Goal: Information Seeking & Learning: Learn about a topic

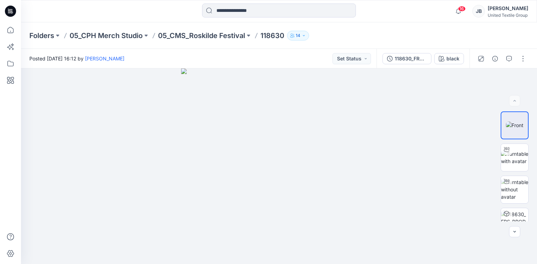
click at [11, 10] on icon at bounding box center [10, 11] width 11 height 11
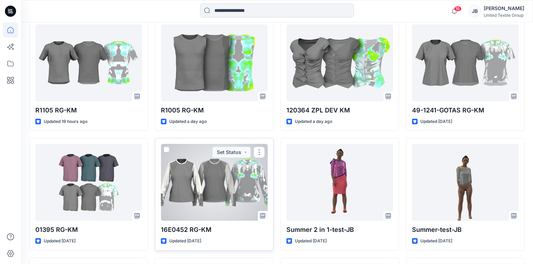
scroll to position [224, 0]
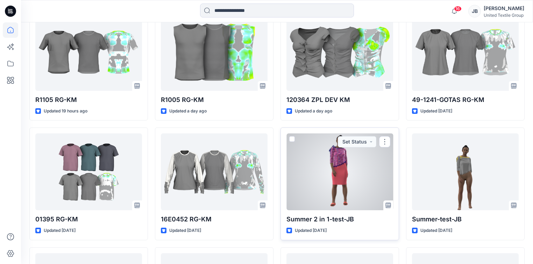
click at [360, 177] on div at bounding box center [339, 172] width 107 height 77
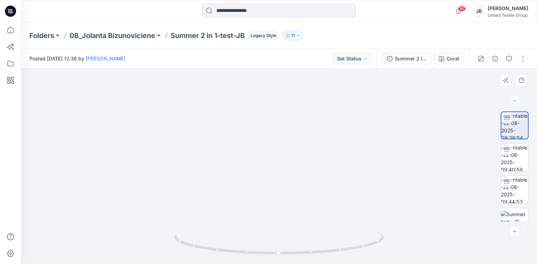
drag, startPoint x: 336, startPoint y: 127, endPoint x: 328, endPoint y: 194, distance: 67.3
drag, startPoint x: 280, startPoint y: 255, endPoint x: 125, endPoint y: 253, distance: 155.7
click at [125, 253] on div at bounding box center [279, 167] width 516 height 196
click at [446, 57] on button "Coral" at bounding box center [449, 58] width 30 height 11
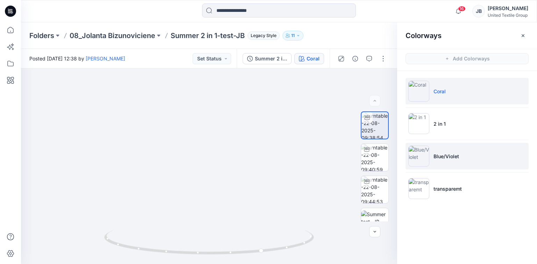
click at [419, 150] on img at bounding box center [419, 156] width 21 height 21
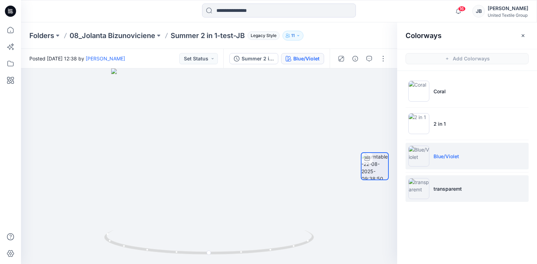
click at [417, 189] on img at bounding box center [419, 188] width 21 height 21
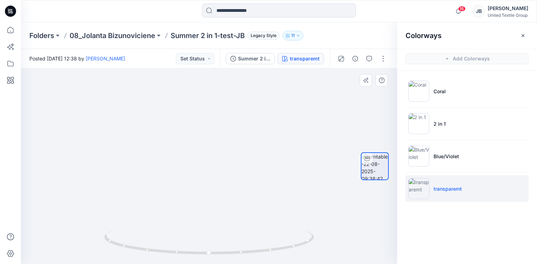
drag, startPoint x: 260, startPoint y: 106, endPoint x: 245, endPoint y: 157, distance: 53.3
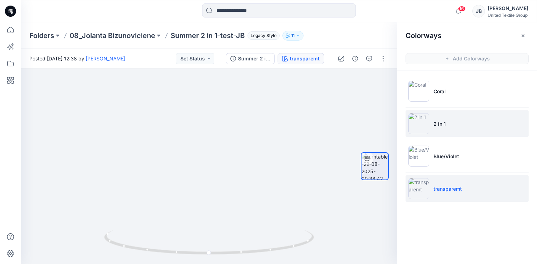
click at [417, 127] on img at bounding box center [419, 123] width 21 height 21
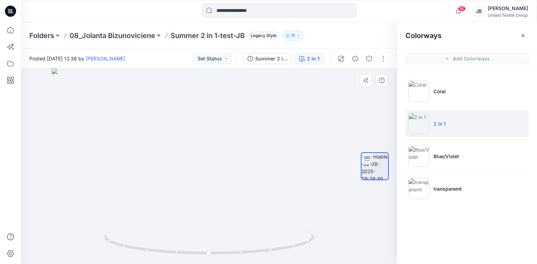
drag, startPoint x: 237, startPoint y: 117, endPoint x: 212, endPoint y: 200, distance: 86.9
drag, startPoint x: 127, startPoint y: 213, endPoint x: 133, endPoint y: 199, distance: 15.4
click at [133, 199] on img at bounding box center [209, 159] width 365 height 209
drag, startPoint x: 208, startPoint y: 253, endPoint x: 115, endPoint y: 208, distance: 103.4
click at [115, 208] on div at bounding box center [209, 167] width 376 height 196
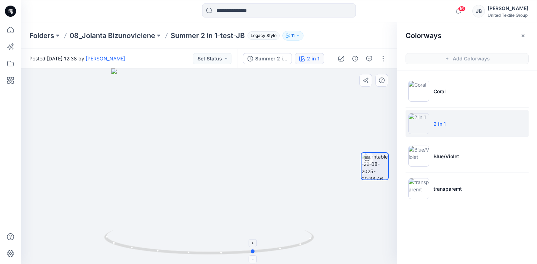
drag, startPoint x: 234, startPoint y: 255, endPoint x: 162, endPoint y: 243, distance: 72.2
click at [162, 243] on icon at bounding box center [210, 244] width 212 height 26
drag, startPoint x: 255, startPoint y: 254, endPoint x: 221, endPoint y: 249, distance: 34.6
click at [221, 249] on icon at bounding box center [210, 244] width 212 height 26
click at [8, 8] on icon at bounding box center [10, 11] width 11 height 11
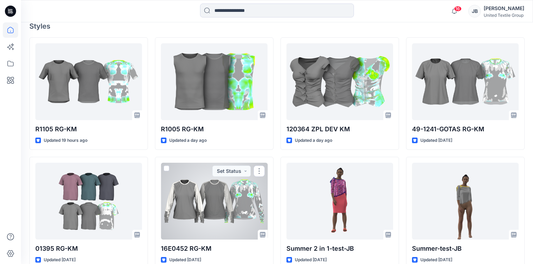
scroll to position [224, 0]
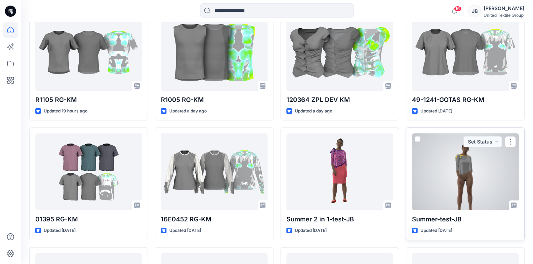
click at [462, 178] on div at bounding box center [465, 172] width 107 height 77
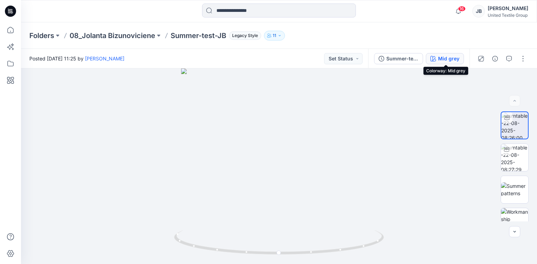
click at [436, 57] on icon "button" at bounding box center [434, 59] width 6 height 6
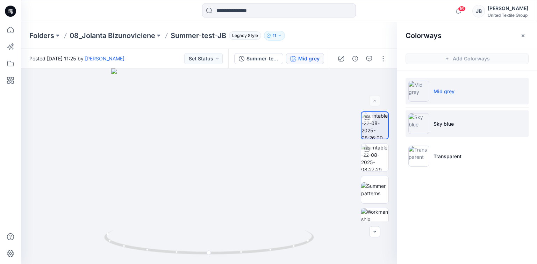
click at [418, 124] on img at bounding box center [419, 123] width 21 height 21
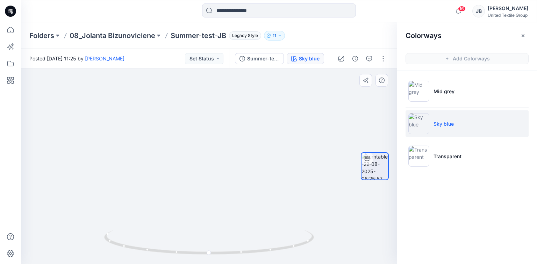
drag, startPoint x: 257, startPoint y: 108, endPoint x: 253, endPoint y: 134, distance: 26.9
click at [8, 9] on icon at bounding box center [10, 11] width 11 height 11
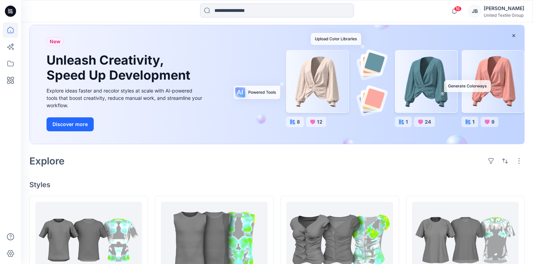
scroll to position [168, 0]
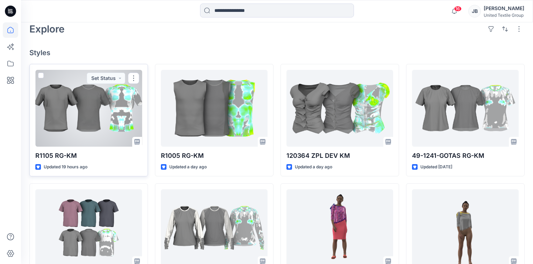
click at [67, 122] on div at bounding box center [88, 108] width 107 height 77
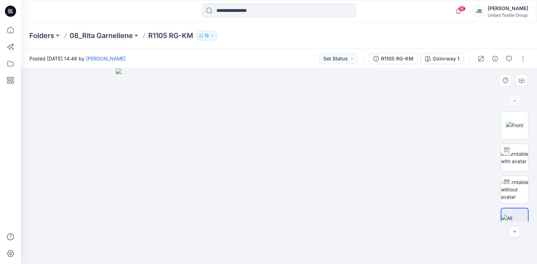
click at [480, 100] on div at bounding box center [279, 167] width 516 height 196
